Goal: Navigation & Orientation: Find specific page/section

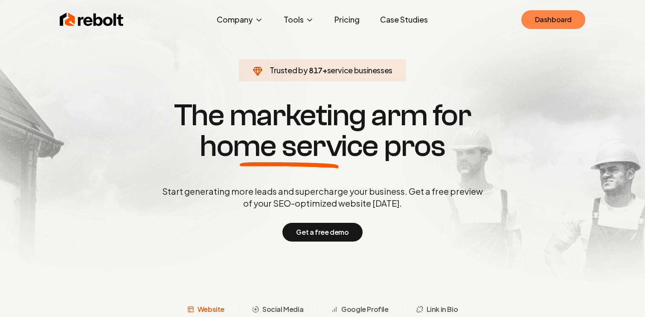
click at [544, 17] on link "Dashboard" at bounding box center [553, 19] width 64 height 19
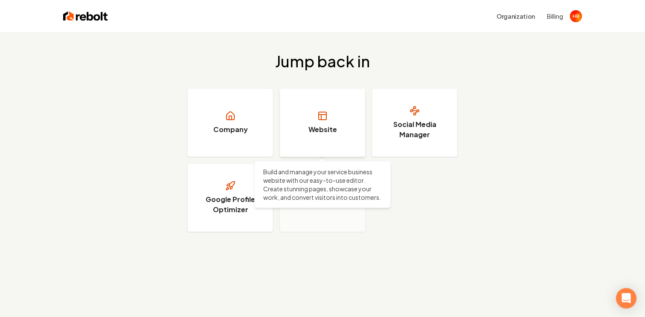
click at [338, 130] on link "Website" at bounding box center [322, 123] width 85 height 68
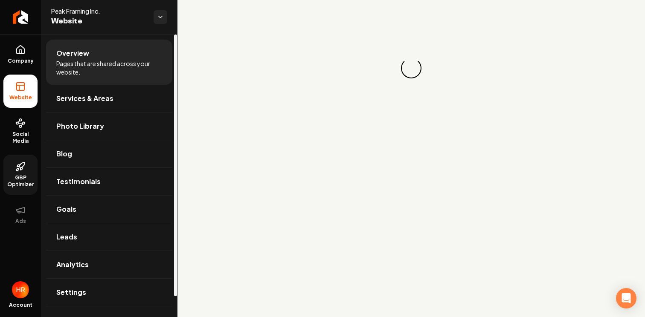
click at [33, 176] on span "GBP Optimizer" at bounding box center [20, 181] width 34 height 14
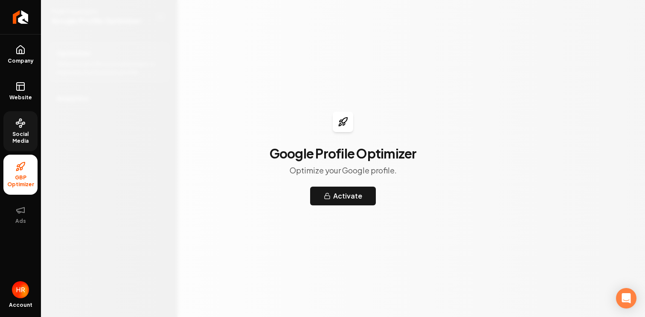
click at [22, 130] on link "Social Media" at bounding box center [20, 131] width 34 height 40
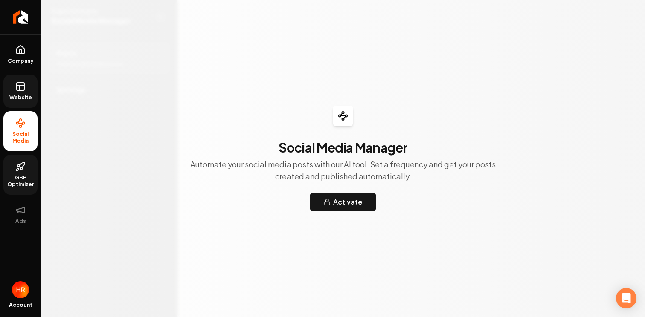
click at [21, 93] on link "Website" at bounding box center [20, 91] width 34 height 33
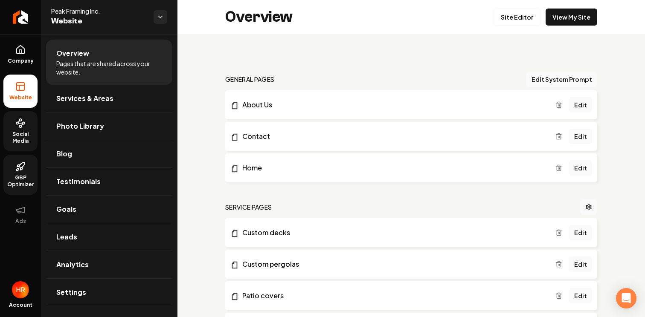
click at [20, 117] on link "Social Media" at bounding box center [20, 131] width 34 height 40
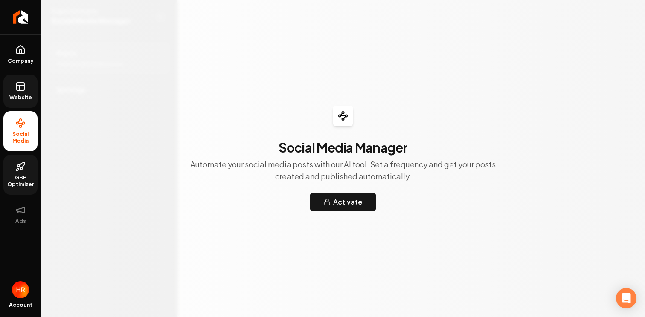
click at [26, 91] on link "Website" at bounding box center [20, 91] width 34 height 33
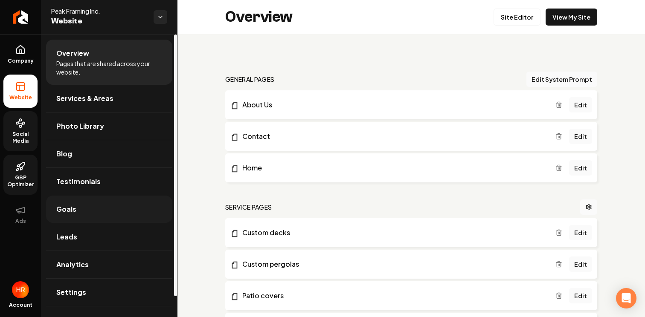
click at [164, 206] on link "Goals" at bounding box center [109, 209] width 126 height 27
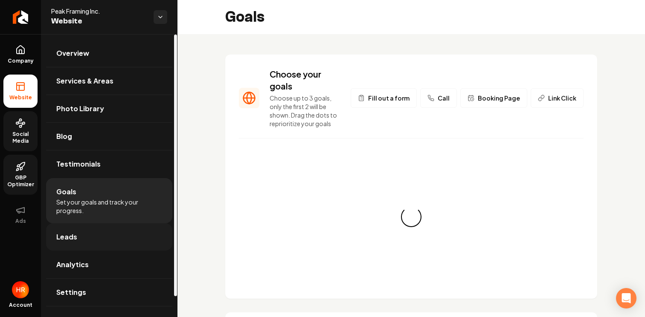
click at [156, 230] on link "Leads" at bounding box center [109, 237] width 126 height 27
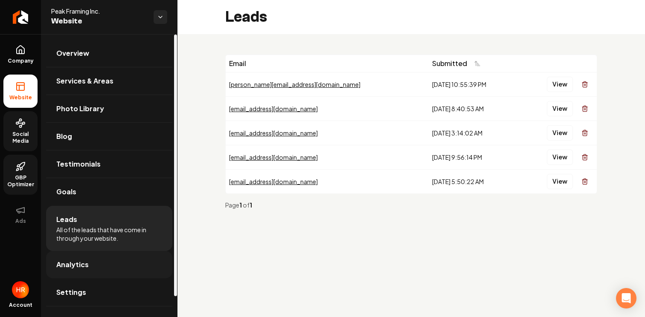
click at [144, 258] on link "Analytics" at bounding box center [109, 264] width 126 height 27
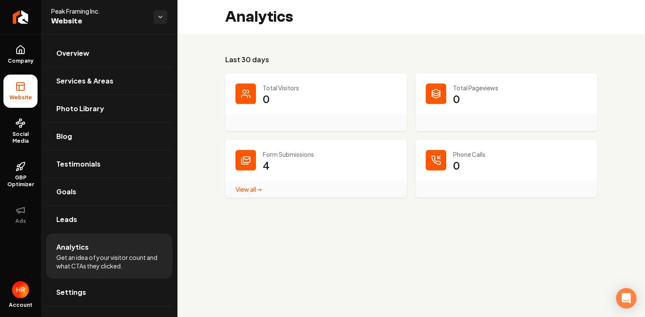
click at [247, 192] on link "View all → Form Submissions stats" at bounding box center [248, 190] width 26 height 8
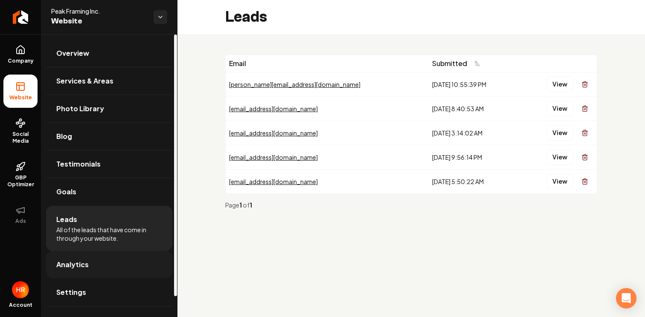
click at [135, 262] on link "Analytics" at bounding box center [109, 264] width 126 height 27
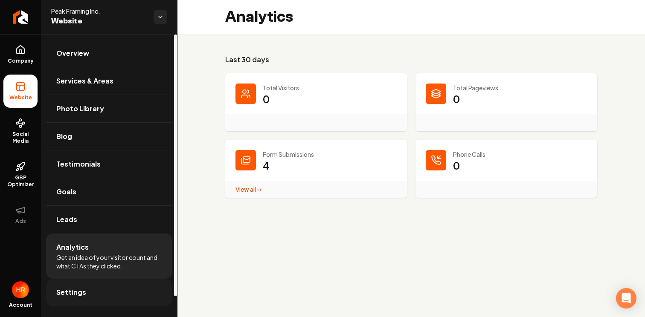
click at [137, 291] on link "Settings" at bounding box center [109, 292] width 126 height 27
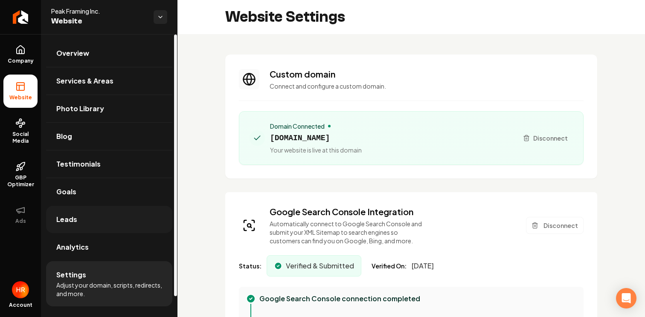
click at [132, 228] on link "Leads" at bounding box center [109, 219] width 126 height 27
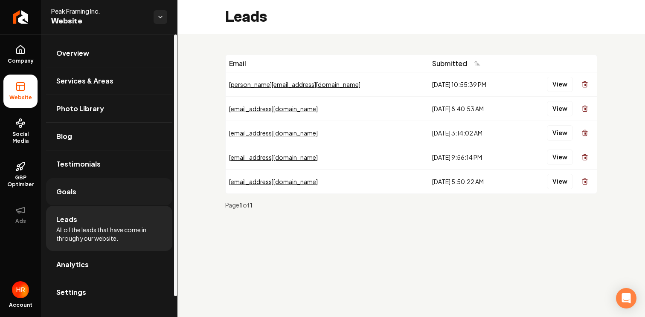
click at [138, 200] on link "Goals" at bounding box center [109, 191] width 126 height 27
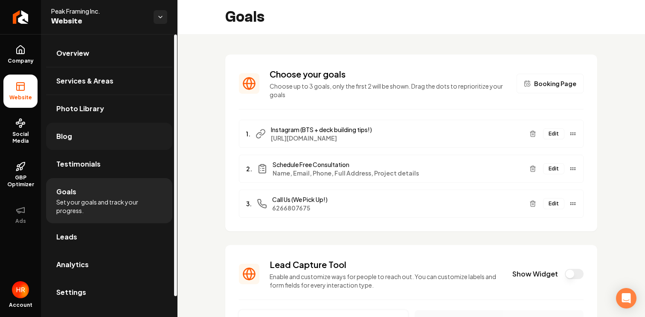
click at [127, 125] on link "Blog" at bounding box center [109, 136] width 126 height 27
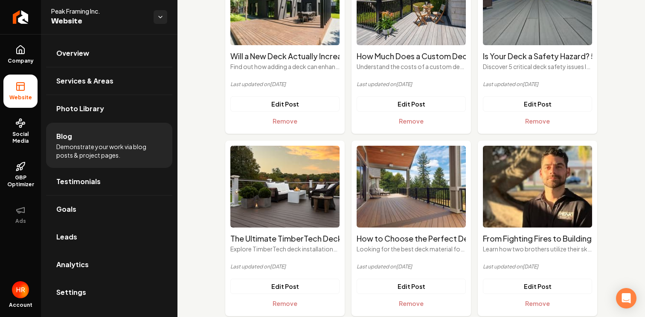
scroll to position [326, 0]
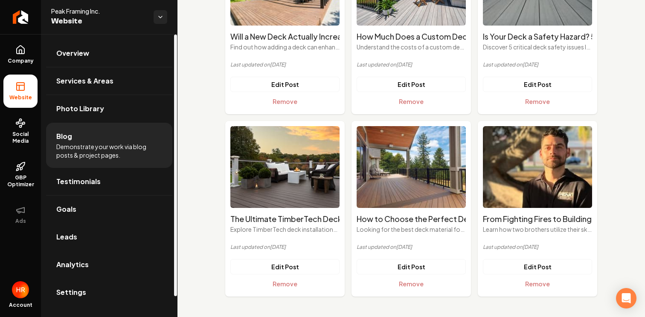
click at [138, 279] on li "Analytics" at bounding box center [109, 265] width 126 height 28
click at [138, 267] on link "Analytics" at bounding box center [109, 264] width 126 height 27
